Goal: Task Accomplishment & Management: Complete application form

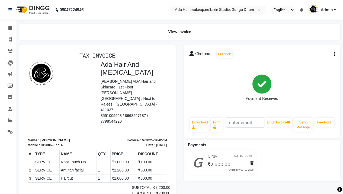
click at [38, 12] on img at bounding box center [32, 9] width 37 height 15
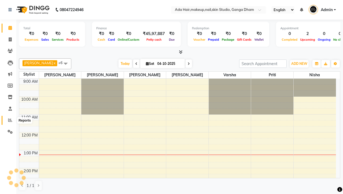
click at [10, 120] on icon at bounding box center [10, 120] width 4 height 4
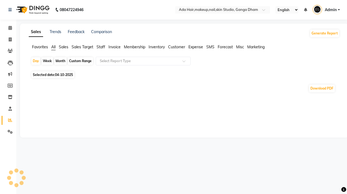
click at [62, 59] on div "Month" at bounding box center [60, 61] width 12 height 8
select select "10"
select select "2025"
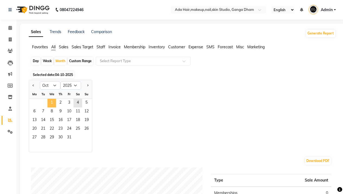
click at [53, 103] on span "1" at bounding box center [51, 103] width 9 height 9
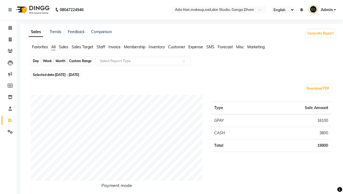
click at [60, 62] on div "Month" at bounding box center [60, 61] width 12 height 8
select select "10"
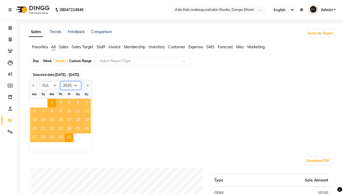
click at [74, 85] on select "2015 2016 2017 2018 2019 2020 2021 2022 2023 2024 2025 2026 2027 2028 2029 2030…" at bounding box center [70, 85] width 21 height 8
select select "2024"
click at [60, 81] on select "2015 2016 2017 2018 2019 2020 2021 2022 2023 2024 2025 2026 2027 2028 2029 2030…" at bounding box center [70, 85] width 21 height 8
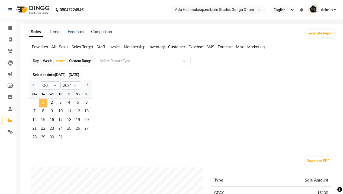
click at [47, 103] on span "1" at bounding box center [43, 103] width 9 height 9
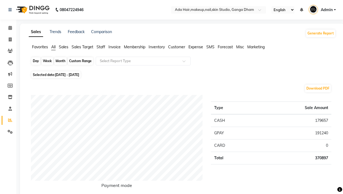
click at [61, 60] on div "Month" at bounding box center [60, 61] width 12 height 8
select select "10"
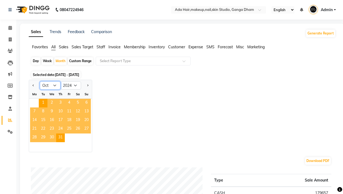
click at [50, 87] on select "Jan Feb Mar Apr May Jun [DATE] Aug Sep Oct Nov Dec" at bounding box center [50, 85] width 21 height 8
click at [40, 81] on select "Jan Feb Mar Apr May Jun [DATE] Aug Sep Oct Nov Dec" at bounding box center [50, 85] width 21 height 8
click at [79, 85] on select "2014 2015 2016 2017 2018 2019 2020 2021 2022 2023 2024 2025 2026 2027 2028 2029…" at bounding box center [70, 85] width 21 height 8
select select "2025"
click at [60, 81] on select "2014 2015 2016 2017 2018 2019 2020 2021 2022 2023 2024 2025 2026 2027 2028 2029…" at bounding box center [70, 85] width 21 height 8
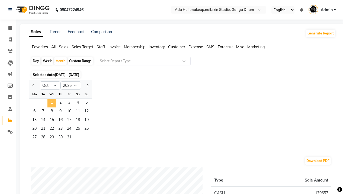
click at [54, 103] on span "1" at bounding box center [51, 103] width 9 height 9
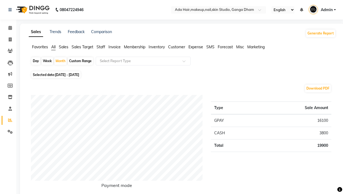
click at [31, 10] on img at bounding box center [32, 9] width 37 height 15
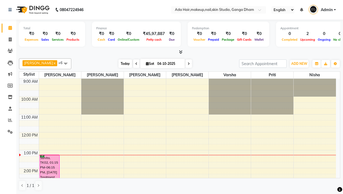
click at [121, 63] on span "Today" at bounding box center [125, 63] width 14 height 8
click at [9, 107] on icon at bounding box center [10, 108] width 4 height 4
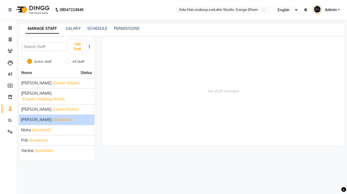
click at [39, 121] on span "[PERSON_NAME]" at bounding box center [36, 120] width 30 height 6
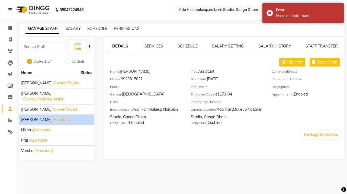
click at [26, 6] on img at bounding box center [32, 9] width 37 height 15
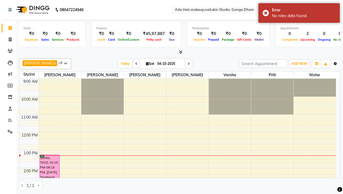
click at [336, 63] on icon "button" at bounding box center [334, 63] width 3 height 3
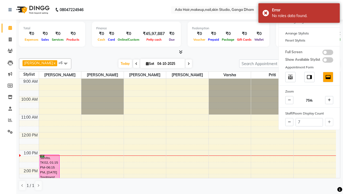
click at [336, 64] on div "Appointment Form" at bounding box center [308, 67] width 61 height 7
click at [302, 34] on div "Arrange Stylists" at bounding box center [308, 33] width 61 height 7
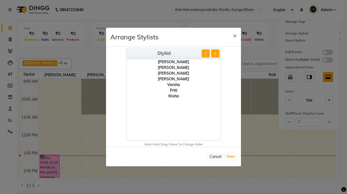
click at [174, 79] on div "[PERSON_NAME]" at bounding box center [173, 79] width 94 height 6
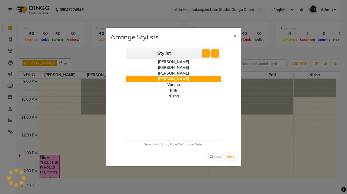
click at [174, 86] on div "Varsha" at bounding box center [173, 85] width 94 height 6
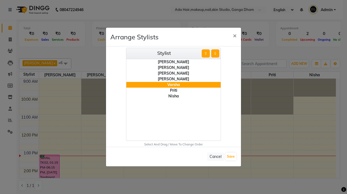
drag, startPoint x: 174, startPoint y: 86, endPoint x: 173, endPoint y: 74, distance: 11.7
click at [173, 74] on ul "[PERSON_NAME] [PERSON_NAME] [PERSON_NAME] Jyoti [PERSON_NAME] [PERSON_NAME] Nis…" at bounding box center [173, 99] width 94 height 81
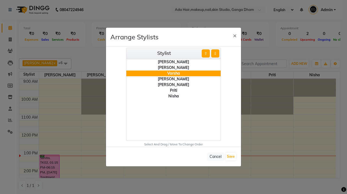
click at [174, 95] on div "Nisha" at bounding box center [173, 96] width 94 height 6
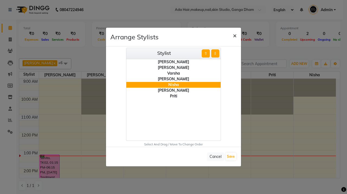
click at [234, 36] on span "×" at bounding box center [235, 35] width 4 height 8
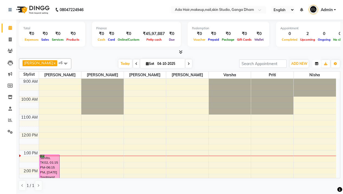
click at [316, 63] on icon "button" at bounding box center [316, 63] width 3 height 3
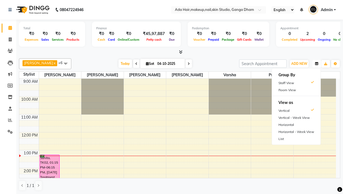
click at [316, 63] on icon "button" at bounding box center [316, 63] width 3 height 3
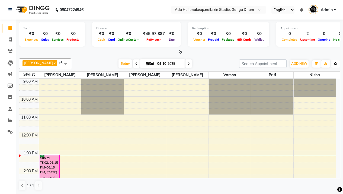
click at [338, 63] on button "Toggle Dropdown" at bounding box center [335, 64] width 9 height 8
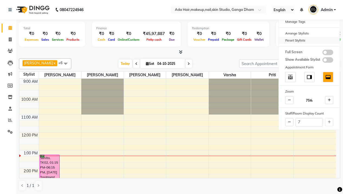
click at [295, 40] on div "Reset Stylists" at bounding box center [308, 40] width 61 height 7
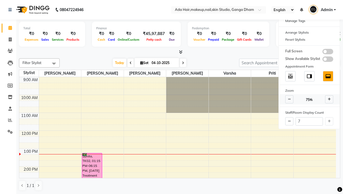
click at [287, 98] on span at bounding box center [289, 99] width 8 height 8
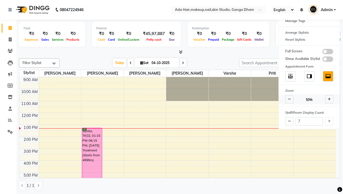
click at [331, 99] on span at bounding box center [329, 99] width 8 height 8
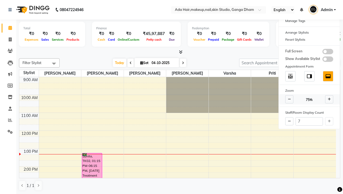
click at [331, 99] on span at bounding box center [329, 99] width 8 height 8
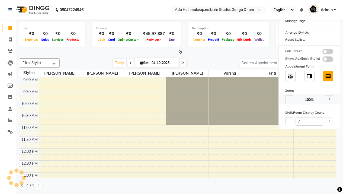
click at [287, 99] on span at bounding box center [289, 99] width 8 height 8
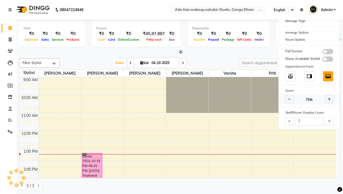
click at [287, 99] on span at bounding box center [289, 99] width 8 height 8
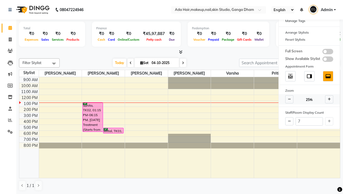
click at [330, 99] on span at bounding box center [329, 99] width 8 height 8
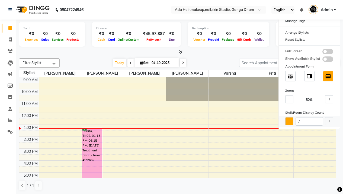
click at [291, 120] on button at bounding box center [289, 121] width 8 height 8
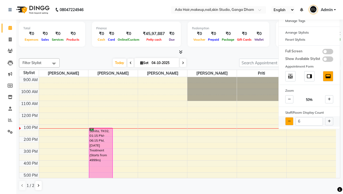
click at [291, 120] on button at bounding box center [289, 121] width 8 height 8
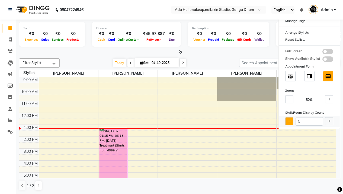
click at [291, 120] on button at bounding box center [289, 121] width 8 height 8
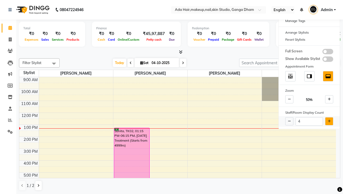
click at [329, 122] on icon at bounding box center [328, 120] width 3 height 3
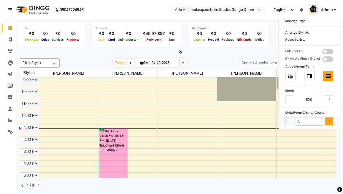
click at [329, 122] on icon at bounding box center [328, 120] width 3 height 3
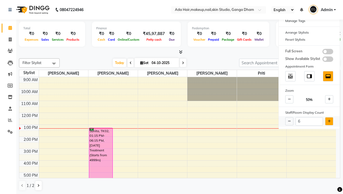
click at [329, 122] on icon at bounding box center [328, 120] width 3 height 3
type input "7"
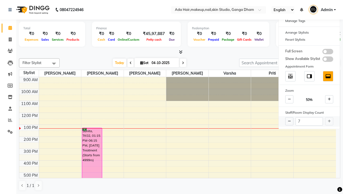
click at [329, 122] on div "7" at bounding box center [308, 121] width 61 height 11
click at [257, 51] on div at bounding box center [179, 52] width 321 height 6
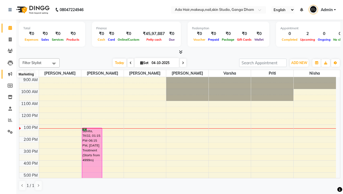
click at [9, 73] on icon at bounding box center [10, 74] width 4 height 4
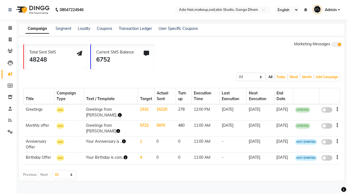
click at [324, 108] on span at bounding box center [326, 109] width 11 height 5
click at [328, 110] on input "false" at bounding box center [328, 110] width 0 height 0
select select "3"
select select "7780"
select select "5"
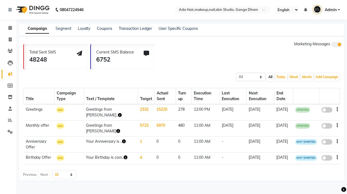
select select "2"
select select "720"
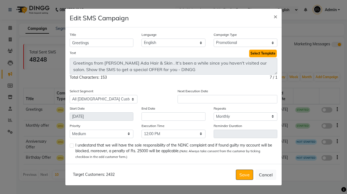
click at [263, 53] on button "Select Template" at bounding box center [263, 54] width 28 height 8
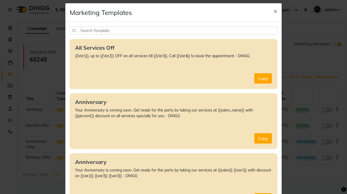
scroll to position [5, 0]
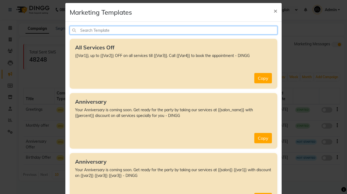
click at [110, 30] on input "text" at bounding box center [173, 30] width 207 height 8
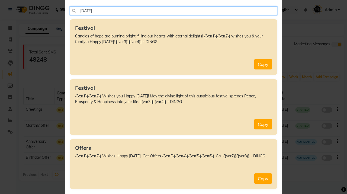
scroll to position [57, 0]
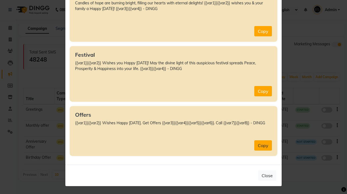
type input "[DATE]"
click at [258, 147] on button "Copy" at bounding box center [263, 145] width 18 height 10
type textarea "{{var1}}{{var2}} Wishes Happy [DATE]. Get Offers {{var3}}{{var4}}{{var5}}{{var6…"
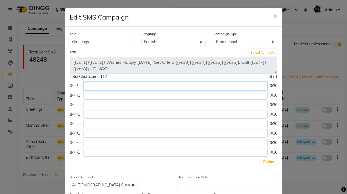
click at [118, 82] on input "text" at bounding box center [175, 86] width 184 height 8
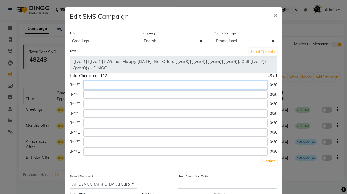
scroll to position [1, 0]
type input "hey"
click at [146, 73] on div "Total Characters: 112 48 / 1" at bounding box center [173, 76] width 207 height 6
click at [272, 161] on button "Replace" at bounding box center [269, 161] width 15 height 8
type textarea "hey{{var2}} Wishes Happy [DATE]. Get Offers {{var3}}{{var4}}{{var5}}{{var6}}. C…"
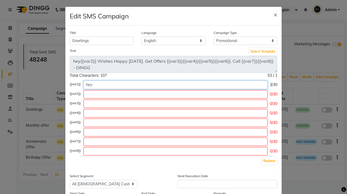
click at [96, 87] on input "hey" at bounding box center [175, 84] width 184 height 8
click at [96, 84] on input "hey" at bounding box center [175, 84] width 184 height 8
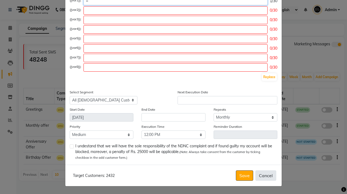
type input "="
click at [259, 176] on button "Cancel" at bounding box center [265, 175] width 21 height 10
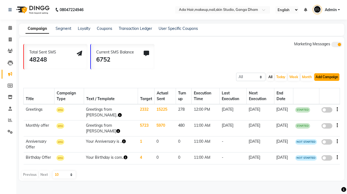
click at [325, 77] on button "Add Campaign" at bounding box center [326, 77] width 25 height 8
click at [318, 87] on div "SMS Campaign" at bounding box center [322, 86] width 46 height 8
select select "2"
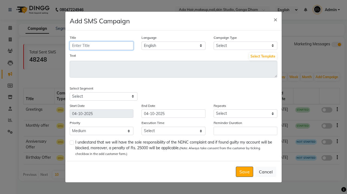
click at [98, 46] on input "Title" at bounding box center [102, 45] width 64 height 8
type input "[DATE]"
click at [251, 46] on select "Select Birthday Anniversary Promotional Service reminder" at bounding box center [245, 45] width 64 height 8
select select "3"
click at [213, 41] on select "Select Birthday Anniversary Promotional Service reminder" at bounding box center [245, 45] width 64 height 8
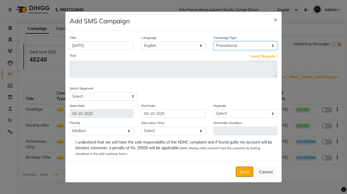
click at [236, 47] on select "Select Birthday Anniversary Promotional Service reminder" at bounding box center [245, 45] width 64 height 8
click at [213, 41] on select "Select Birthday Anniversary Promotional Service reminder" at bounding box center [245, 45] width 64 height 8
click at [261, 56] on button "Select Template" at bounding box center [263, 57] width 28 height 8
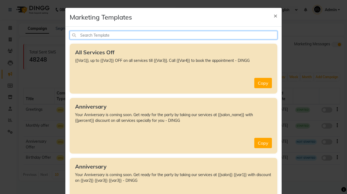
click at [119, 34] on input "text" at bounding box center [173, 35] width 207 height 8
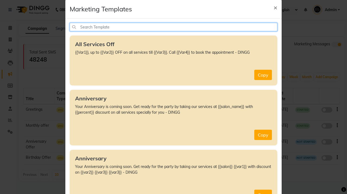
scroll to position [0, 0]
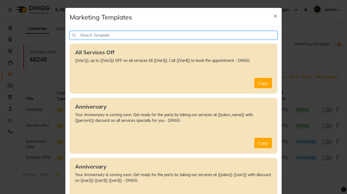
click at [126, 35] on input "text" at bounding box center [173, 35] width 207 height 8
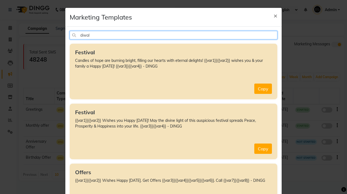
type input "[DATE]"
click at [107, 36] on input "[DATE]" at bounding box center [173, 35] width 207 height 8
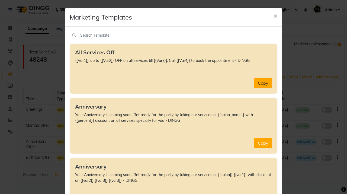
click at [257, 82] on button "Copy" at bounding box center [263, 83] width 18 height 10
type textarea "{{Var1}}, up to {{Var2}} OFF on all services till {{Var3}}. Call {{Var4}} to bo…"
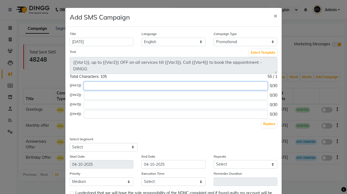
click at [100, 88] on input "text" at bounding box center [176, 86] width 184 height 8
type input "Ada hair & [MEDICAL_DATA]"
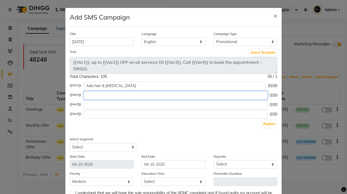
click at [99, 95] on input "text" at bounding box center [176, 95] width 184 height 8
type input "b"
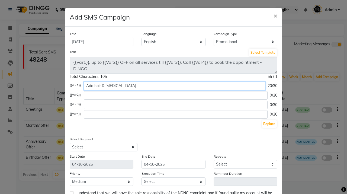
click at [138, 82] on input "Ada hair & [MEDICAL_DATA]" at bounding box center [174, 86] width 181 height 8
click at [137, 86] on input "Ada hair & [MEDICAL_DATA]" at bounding box center [174, 86] width 181 height 8
type input "Ada hair & [MEDICAL_DATA] brings"
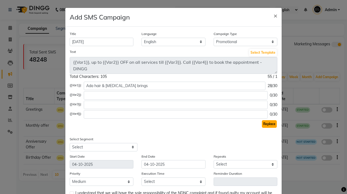
click at [264, 122] on button "Replace" at bounding box center [269, 124] width 15 height 8
type textarea "Ada hair & [MEDICAL_DATA] brings , up to {{Var2}} OFF on all services till {{Va…"
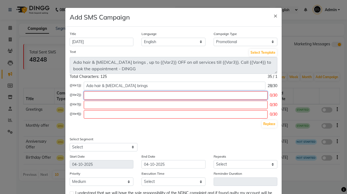
click at [92, 96] on input "text" at bounding box center [176, 95] width 184 height 8
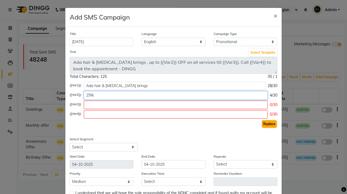
type input "25%"
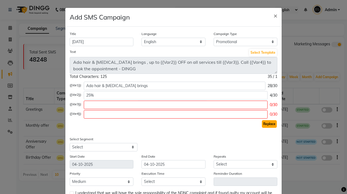
click at [269, 122] on button "Replace" at bounding box center [269, 124] width 15 height 8
type textarea "Ada hair & [MEDICAL_DATA] brings , up to 25% OFF on all services till {{Var3}}.…"
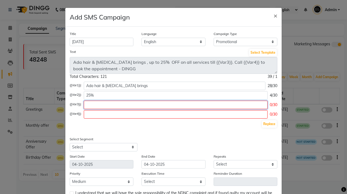
click at [116, 105] on input "text" at bounding box center [176, 104] width 184 height 8
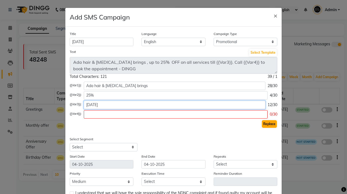
type input "[DATE]"
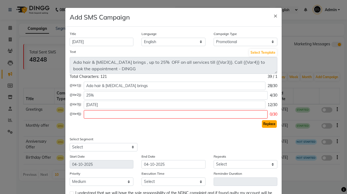
click at [266, 123] on button "Replace" at bounding box center [269, 124] width 15 height 8
type textarea "Ada hair & [MEDICAL_DATA] brings , up to 25% OFF on all services till [DATE]. C…"
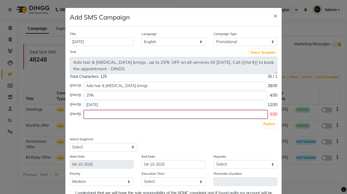
click at [113, 114] on input "text" at bounding box center [176, 114] width 184 height 8
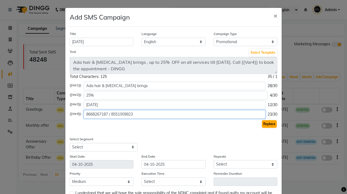
type input "8668267187 / 8551009923"
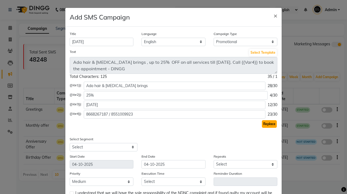
click at [268, 124] on button "Replace" at bounding box center [269, 124] width 15 height 8
type textarea "Ada hair & [MEDICAL_DATA] brings , up to 25% OFF on all services till [DATE]. C…"
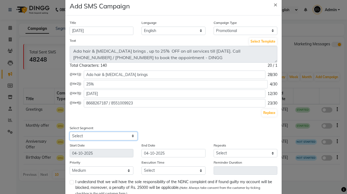
click at [107, 133] on select "Select All Customers All [DEMOGRAPHIC_DATA] Customer All [DEMOGRAPHIC_DATA] Cus…" at bounding box center [104, 136] width 68 height 8
click at [70, 132] on select "Select All Customers All [DEMOGRAPHIC_DATA] Customer All [DEMOGRAPHIC_DATA] Cus…" at bounding box center [104, 136] width 68 height 8
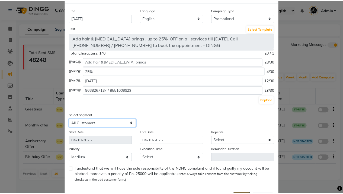
scroll to position [47, 0]
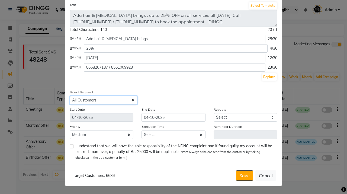
click at [100, 101] on select "Select All Customers All [DEMOGRAPHIC_DATA] Customer All [DEMOGRAPHIC_DATA] Cus…" at bounding box center [104, 100] width 68 height 8
select select "7784"
click at [70, 96] on select "Select All Customers All [DEMOGRAPHIC_DATA] Customer All [DEMOGRAPHIC_DATA] Cus…" at bounding box center [104, 100] width 68 height 8
click at [109, 99] on select "Select All Customers All [DEMOGRAPHIC_DATA] Customer All [DEMOGRAPHIC_DATA] Cus…" at bounding box center [104, 100] width 68 height 8
click at [70, 96] on select "Select All Customers All [DEMOGRAPHIC_DATA] Customer All [DEMOGRAPHIC_DATA] Cus…" at bounding box center [104, 100] width 68 height 8
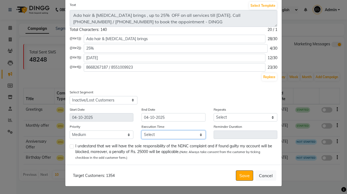
click at [166, 134] on select "Select 09:00 AM 09:15 AM 09:30 AM 09:45 AM 10:00 AM 10:15 AM 10:30 AM 10:45 AM …" at bounding box center [173, 134] width 64 height 8
select select "660"
click at [141, 130] on select "Select 09:00 AM 09:15 AM 09:30 AM 09:45 AM 10:00 AM 10:15 AM 10:30 AM 10:45 AM …" at bounding box center [173, 134] width 64 height 8
click at [225, 117] on select "Select Once Daily Alternate Day Weekly Monthly Yearly" at bounding box center [245, 117] width 64 height 8
select select "1"
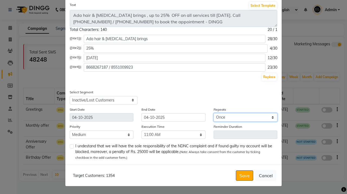
click at [213, 113] on select "Select Once Daily Alternate Day Weekly Monthly Yearly" at bounding box center [245, 117] width 64 height 8
click at [225, 114] on select "Select Once Daily Alternate Day Weekly Monthly Yearly" at bounding box center [245, 117] width 64 height 8
click at [213, 113] on select "Select Once Daily Alternate Day Weekly Monthly Yearly" at bounding box center [245, 117] width 64 height 8
click at [70, 146] on label at bounding box center [72, 146] width 4 height 4
click at [70, 146] on input "checkbox" at bounding box center [72, 147] width 4 height 4
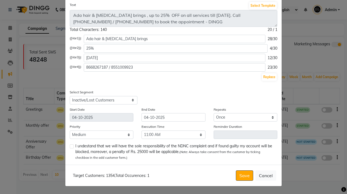
checkbox input "true"
click at [181, 131] on select "Select 09:00 AM 09:15 AM 09:30 AM 09:45 AM 10:00 AM 10:15 AM 10:30 AM 10:45 AM …" at bounding box center [173, 134] width 64 height 8
select select "720"
click at [141, 130] on select "Select 09:00 AM 09:15 AM 09:30 AM 09:45 AM 10:00 AM 10:15 AM 10:30 AM 10:45 AM …" at bounding box center [173, 134] width 64 height 8
click at [243, 176] on button "Save" at bounding box center [244, 175] width 17 height 10
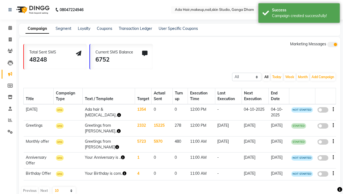
click at [117, 115] on icon "button" at bounding box center [119, 115] width 4 height 4
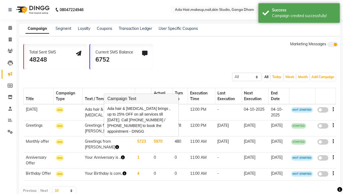
click at [318, 110] on span at bounding box center [322, 109] width 11 height 5
click at [324, 110] on input "false" at bounding box center [324, 110] width 0 height 0
select select "3"
select select "7784"
select select "1"
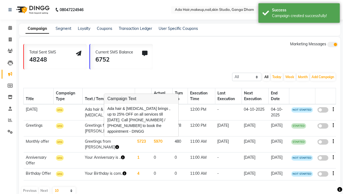
select select "2"
select select "720"
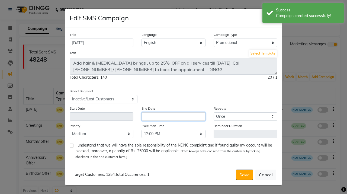
click at [151, 116] on input "text" at bounding box center [173, 116] width 64 height 8
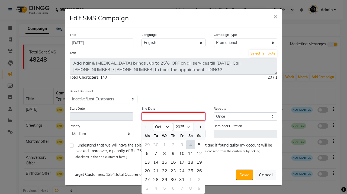
click at [151, 116] on input "text" at bounding box center [173, 116] width 64 height 8
click at [171, 100] on div "Select Segment Select All Customers All [DEMOGRAPHIC_DATA] Customer All [DEMOGR…" at bounding box center [120, 95] width 108 height 15
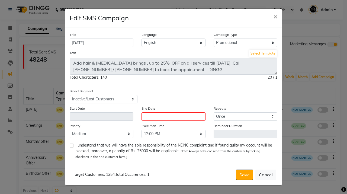
click at [72, 147] on label at bounding box center [72, 145] width 4 height 4
click at [72, 147] on input "checkbox" at bounding box center [72, 146] width 4 height 4
checkbox input "true"
click at [171, 120] on input "text" at bounding box center [173, 116] width 64 height 8
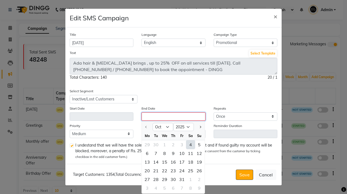
click at [152, 114] on input "text" at bounding box center [173, 116] width 64 height 8
click at [158, 117] on input "text" at bounding box center [173, 116] width 64 height 8
click at [131, 129] on div "Priority Low Medium High" at bounding box center [102, 130] width 72 height 15
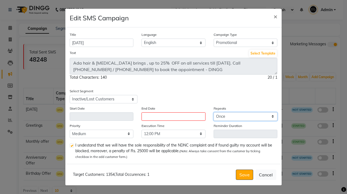
click at [236, 116] on select "Select Once Daily Alternate Day Weekly Monthly Yearly" at bounding box center [245, 116] width 64 height 8
click at [213, 112] on select "Select Once Daily Alternate Day Weekly Monthly Yearly" at bounding box center [245, 116] width 64 height 8
click at [235, 116] on select "Select Once Daily Alternate Day Weekly Monthly Yearly" at bounding box center [245, 116] width 64 height 8
select select "1"
click at [213, 112] on select "Select Once Daily Alternate Day Weekly Monthly Yearly" at bounding box center [245, 116] width 64 height 8
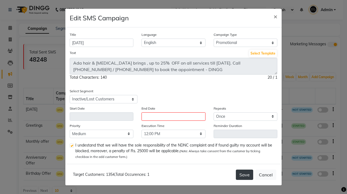
click at [241, 174] on button "Save" at bounding box center [244, 174] width 17 height 10
click at [239, 172] on button "Save" at bounding box center [244, 174] width 17 height 10
click at [162, 116] on input "text" at bounding box center [173, 116] width 64 height 8
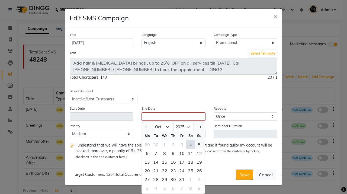
click at [196, 144] on div "5" at bounding box center [199, 144] width 9 height 9
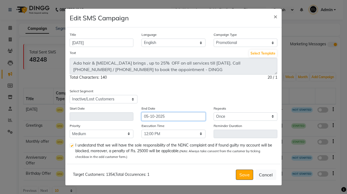
click at [184, 119] on input "05-10-2025" at bounding box center [173, 116] width 64 height 8
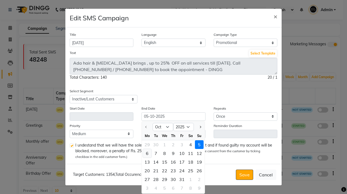
click at [146, 153] on div "6" at bounding box center [147, 153] width 9 height 9
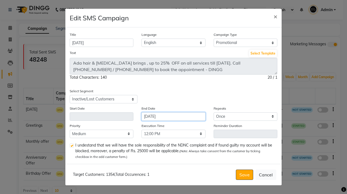
click at [176, 116] on input "[DATE]" at bounding box center [173, 116] width 64 height 8
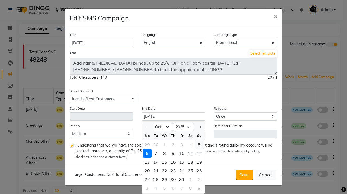
click at [199, 144] on div "5" at bounding box center [199, 144] width 9 height 9
type input "05-10-2025"
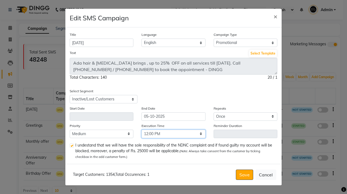
click at [168, 131] on select "Select 09:00 AM 09:15 AM 09:30 AM 09:45 AM 10:00 AM 10:15 AM 10:30 AM 10:45 AM …" at bounding box center [173, 133] width 64 height 8
click at [141, 129] on select "Select 09:00 AM 09:15 AM 09:30 AM 09:45 AM 10:00 AM 10:15 AM 10:30 AM 10:45 AM …" at bounding box center [173, 133] width 64 height 8
click at [165, 134] on select "Select 09:00 AM 09:15 AM 09:30 AM 09:45 AM 10:00 AM 10:15 AM 10:30 AM 10:45 AM …" at bounding box center [173, 133] width 64 height 8
click at [141, 129] on select "Select 09:00 AM 09:15 AM 09:30 AM 09:45 AM 10:00 AM 10:15 AM 10:30 AM 10:45 AM …" at bounding box center [173, 133] width 64 height 8
click at [163, 133] on select "Select 09:00 AM 09:15 AM 09:30 AM 09:45 AM 10:00 AM 10:15 AM 10:30 AM 10:45 AM …" at bounding box center [173, 133] width 64 height 8
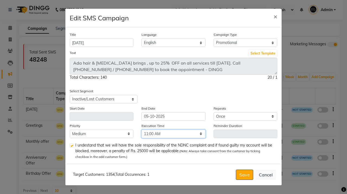
select select "780"
click at [141, 129] on select "Select 09:00 AM 09:15 AM 09:30 AM 09:45 AM 10:00 AM 10:15 AM 10:30 AM 10:45 AM …" at bounding box center [173, 133] width 64 height 8
click at [170, 115] on input "05-10-2025" at bounding box center [173, 116] width 64 height 8
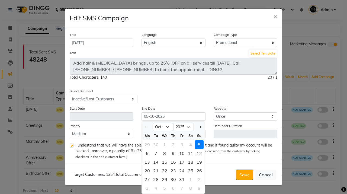
click at [200, 144] on div "5" at bounding box center [199, 144] width 9 height 9
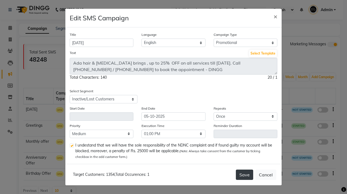
click at [240, 172] on button "Save" at bounding box center [244, 174] width 17 height 10
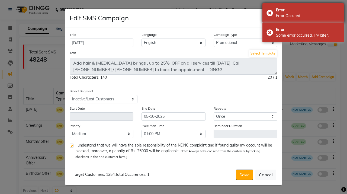
click at [294, 21] on div "Error Error Occured" at bounding box center [302, 12] width 81 height 19
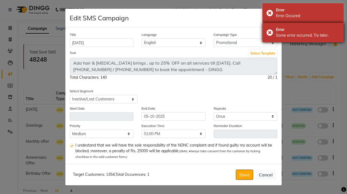
click at [276, 32] on div "Some error occurred. Try later." at bounding box center [308, 35] width 64 height 6
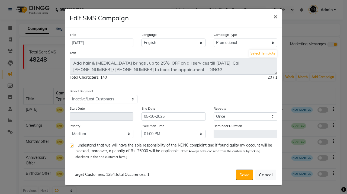
click at [276, 17] on span "×" at bounding box center [275, 16] width 4 height 8
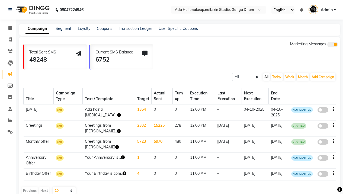
click at [320, 109] on span at bounding box center [322, 109] width 11 height 5
click at [324, 110] on input "false" at bounding box center [324, 110] width 0 height 0
select select "3"
select select "7784"
select select "1"
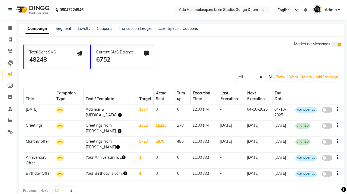
select select "2"
select select "720"
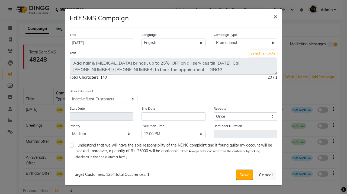
click at [276, 16] on span "×" at bounding box center [275, 16] width 4 height 8
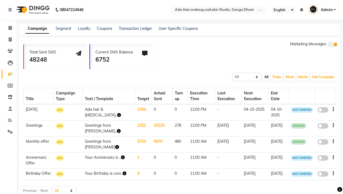
click at [332, 109] on icon "button" at bounding box center [332, 109] width 1 height 0
click at [320, 106] on div "Edit" at bounding box center [318, 106] width 17 height 7
select select "3"
select select "7784"
select select "1"
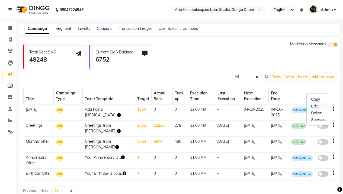
select select "2"
select select "720"
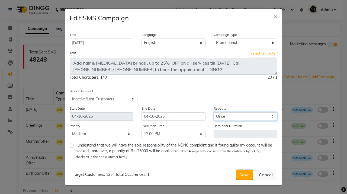
click at [220, 115] on select "Select Once Daily Alternate Day Weekly Monthly Yearly" at bounding box center [245, 116] width 64 height 8
click at [213, 112] on select "Select Once Daily Alternate Day Weekly Monthly Yearly" at bounding box center [245, 116] width 64 height 8
click at [221, 116] on select "Select Once Daily Alternate Day Weekly Monthly Yearly" at bounding box center [245, 116] width 64 height 8
select select "1"
click at [213, 112] on select "Select Once Daily Alternate Day Weekly Monthly Yearly" at bounding box center [245, 116] width 64 height 8
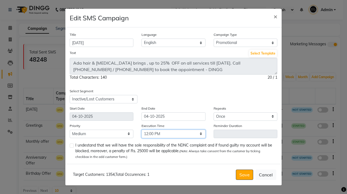
click at [165, 135] on select "Select 09:00 AM 09:15 AM 09:30 AM 09:45 AM 10:00 AM 10:15 AM 10:30 AM 10:45 AM …" at bounding box center [173, 133] width 64 height 8
select select "840"
click at [141, 129] on select "Select 09:00 AM 09:15 AM 09:30 AM 09:45 AM 10:00 AM 10:15 AM 10:30 AM 10:45 AM …" at bounding box center [173, 133] width 64 height 8
click at [71, 145] on label at bounding box center [72, 145] width 4 height 4
click at [71, 145] on input "checkbox" at bounding box center [72, 146] width 4 height 4
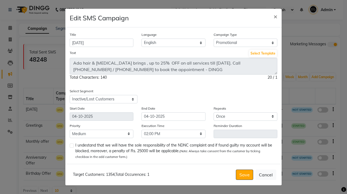
checkbox input "true"
click at [106, 133] on select "Low Medium High" at bounding box center [102, 133] width 64 height 8
select select "1"
click at [70, 129] on select "Low Medium High" at bounding box center [102, 133] width 64 height 8
click at [242, 172] on button "Save" at bounding box center [244, 174] width 17 height 10
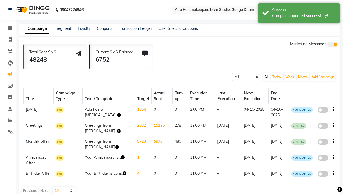
click at [323, 109] on span at bounding box center [322, 109] width 11 height 5
click at [324, 110] on input "false" at bounding box center [324, 110] width 0 height 0
select select "3"
select select "7784"
select select "1"
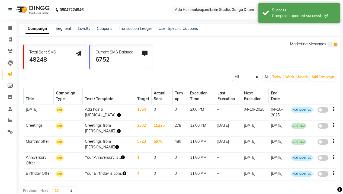
select select "1"
select select "840"
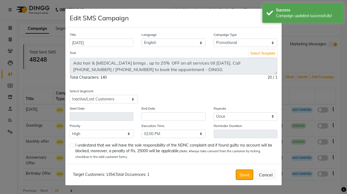
click at [72, 145] on label at bounding box center [72, 145] width 4 height 4
click at [72, 145] on input "checkbox" at bounding box center [72, 146] width 4 height 4
checkbox input "true"
click at [240, 169] on div "Target Customers: 1354 , Total Occurences: 1 Save Cancel" at bounding box center [173, 174] width 216 height 21
click at [245, 176] on button "Save" at bounding box center [244, 174] width 17 height 10
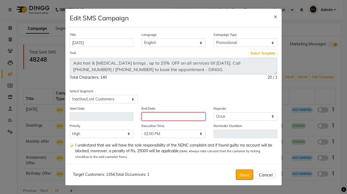
click at [149, 115] on input "text" at bounding box center [173, 116] width 64 height 8
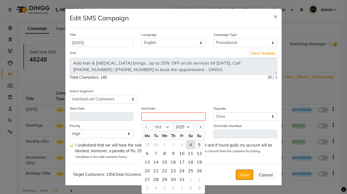
click at [199, 144] on div "5" at bounding box center [199, 144] width 9 height 9
type input "05-10-2025"
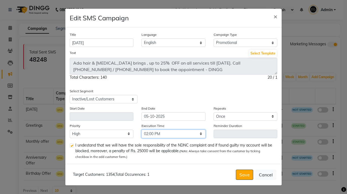
click at [169, 136] on select "Select 09:00 AM 09:15 AM 09:30 AM 09:45 AM 10:00 AM 10:15 AM 10:30 AM 10:45 AM …" at bounding box center [173, 133] width 64 height 8
select select "855"
click at [141, 129] on select "Select 09:00 AM 09:15 AM 09:30 AM 09:45 AM 10:00 AM 10:15 AM 10:30 AM 10:45 AM …" at bounding box center [173, 133] width 64 height 8
click at [240, 173] on button "Save" at bounding box center [244, 174] width 17 height 10
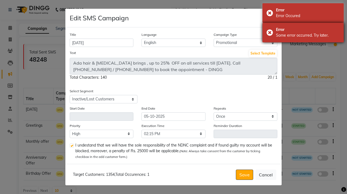
click at [284, 33] on div "Some error occurred. Try later." at bounding box center [308, 35] width 64 height 6
click at [279, 8] on div "Error" at bounding box center [308, 10] width 64 height 6
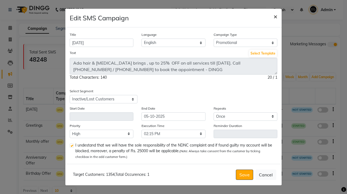
click at [271, 18] on button "×" at bounding box center [275, 16] width 12 height 15
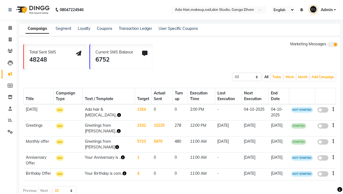
click at [117, 130] on icon "button" at bounding box center [119, 131] width 4 height 4
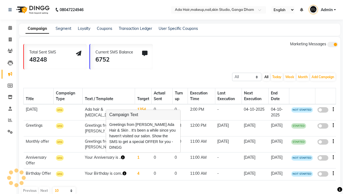
click at [320, 125] on span at bounding box center [322, 125] width 11 height 5
click at [324, 126] on input "false" at bounding box center [324, 126] width 0 height 0
select select "3"
select select "7780"
select select "5"
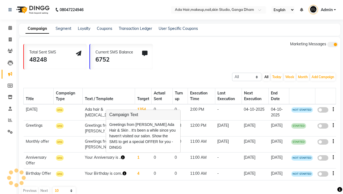
select select "2"
select select "720"
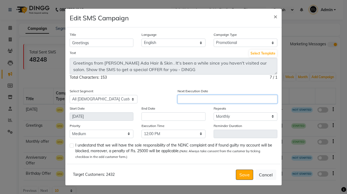
click at [213, 99] on input "text" at bounding box center [227, 99] width 100 height 8
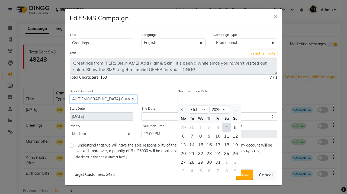
click at [110, 101] on select "Select All Customers All [DEMOGRAPHIC_DATA] Customer All [DEMOGRAPHIC_DATA] Cus…" at bounding box center [104, 99] width 68 height 8
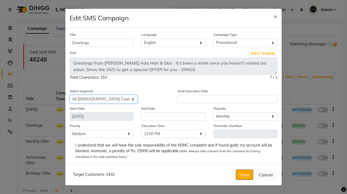
click at [110, 101] on select "Select All Customers All [DEMOGRAPHIC_DATA] Customer All [DEMOGRAPHIC_DATA] Cus…" at bounding box center [104, 99] width 68 height 8
click at [70, 95] on select "Select All Customers All [DEMOGRAPHIC_DATA] Customer All [DEMOGRAPHIC_DATA] Cus…" at bounding box center [104, 99] width 68 height 8
click at [135, 100] on select "Select All Customers All [DEMOGRAPHIC_DATA] Customer All [DEMOGRAPHIC_DATA] Cus…" at bounding box center [104, 99] width 68 height 8
select select "7784"
click at [70, 95] on select "Select All Customers All [DEMOGRAPHIC_DATA] Customer All [DEMOGRAPHIC_DATA] Cus…" at bounding box center [104, 99] width 68 height 8
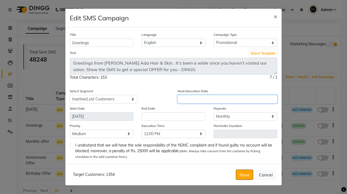
click at [214, 99] on input "text" at bounding box center [227, 99] width 100 height 8
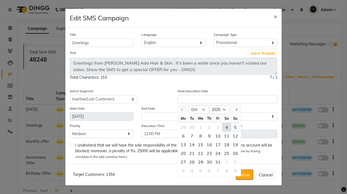
click at [235, 127] on div "5" at bounding box center [235, 127] width 9 height 9
type input "05-10-2025"
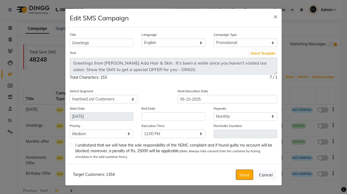
click at [72, 145] on label at bounding box center [72, 145] width 4 height 4
click at [72, 145] on input "checkbox" at bounding box center [72, 146] width 4 height 4
checkbox input "true"
click at [240, 174] on button "Save" at bounding box center [244, 174] width 17 height 10
click at [166, 115] on input "text" at bounding box center [173, 116] width 64 height 8
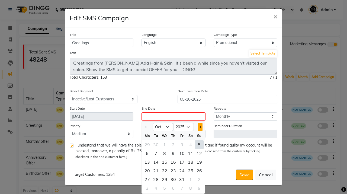
click at [201, 128] on button "Next month" at bounding box center [200, 126] width 5 height 9
select select "11"
click at [201, 179] on div "30" at bounding box center [199, 179] width 9 height 9
type input "[DATE]"
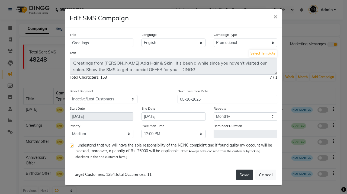
click at [242, 176] on button "Save" at bounding box center [244, 174] width 17 height 10
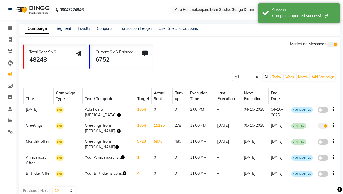
click at [321, 111] on span at bounding box center [322, 109] width 11 height 5
click at [324, 110] on input "false" at bounding box center [324, 110] width 0 height 0
select select "3"
select select "7784"
select select "1"
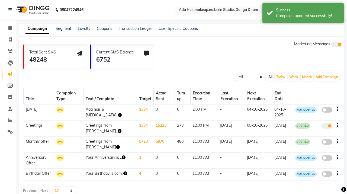
select select "1"
select select "840"
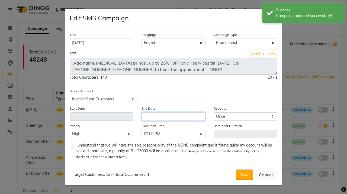
click at [193, 119] on input "text" at bounding box center [173, 116] width 64 height 8
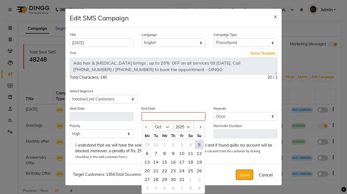
click at [145, 153] on div "6" at bounding box center [147, 153] width 9 height 9
type input "[DATE]"
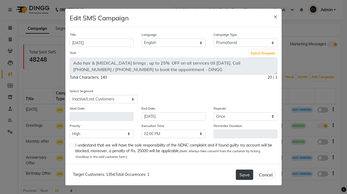
click at [250, 173] on button "Save" at bounding box center [244, 174] width 17 height 10
click at [248, 174] on button "Save" at bounding box center [244, 174] width 17 height 10
click at [186, 116] on input "[DATE]" at bounding box center [173, 116] width 64 height 8
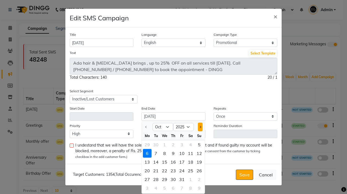
click at [200, 127] on span "Next month" at bounding box center [200, 127] width 2 height 2
select select "11"
click at [190, 146] on div "1" at bounding box center [190, 144] width 9 height 9
type input "[DATE]"
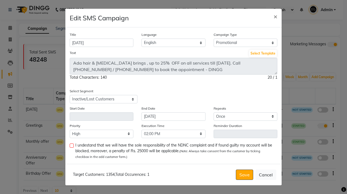
click at [235, 167] on div "Target Customers: 1354 , Total Occurences: 1 Save Cancel" at bounding box center [173, 174] width 216 height 21
click at [243, 174] on button "Save" at bounding box center [244, 174] width 17 height 10
click at [248, 173] on button "Save" at bounding box center [244, 174] width 17 height 10
click at [276, 14] on span "×" at bounding box center [275, 16] width 4 height 8
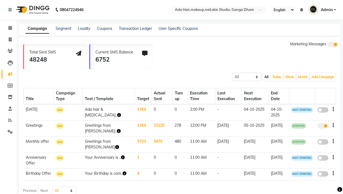
click at [155, 126] on td "15225" at bounding box center [161, 128] width 21 height 16
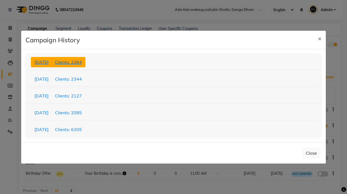
click at [82, 63] on span "Clients: 2364" at bounding box center [68, 61] width 27 height 5
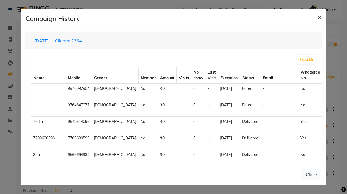
click at [321, 18] on span "×" at bounding box center [319, 17] width 4 height 8
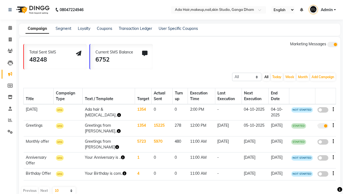
click at [117, 131] on icon "button" at bounding box center [119, 131] width 4 height 4
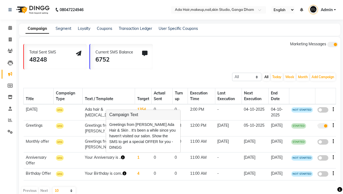
click at [117, 131] on icon "button" at bounding box center [119, 131] width 4 height 4
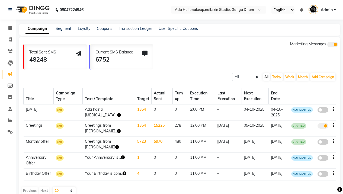
click at [22, 8] on img at bounding box center [32, 9] width 37 height 15
